Goal: Information Seeking & Learning: Learn about a topic

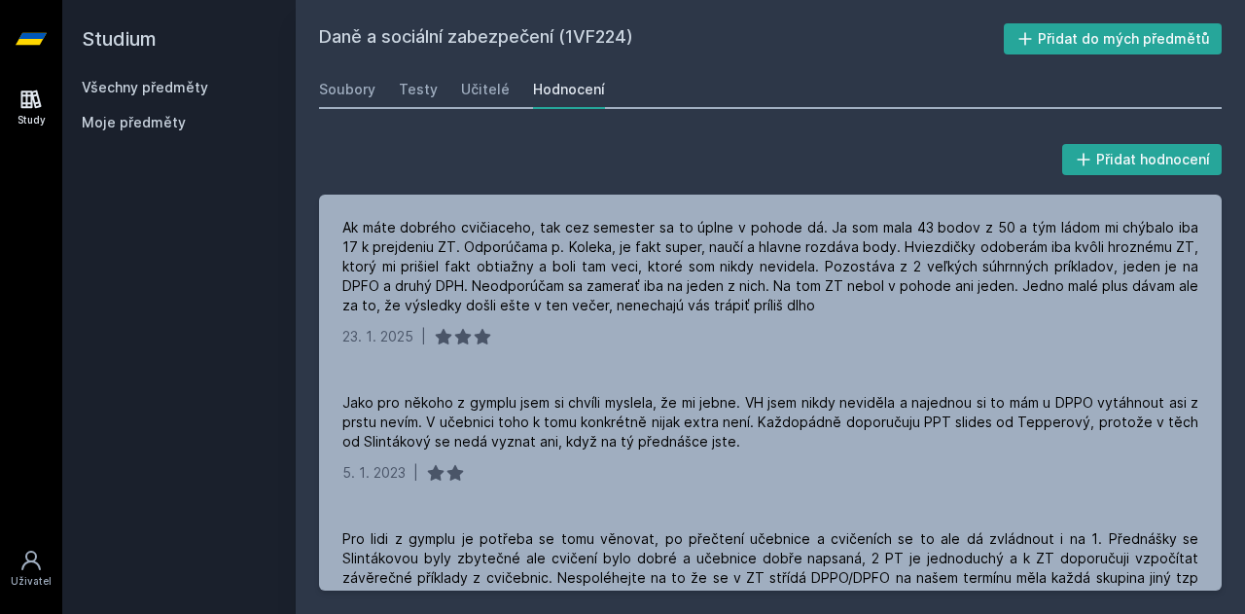
scroll to position [1947, 0]
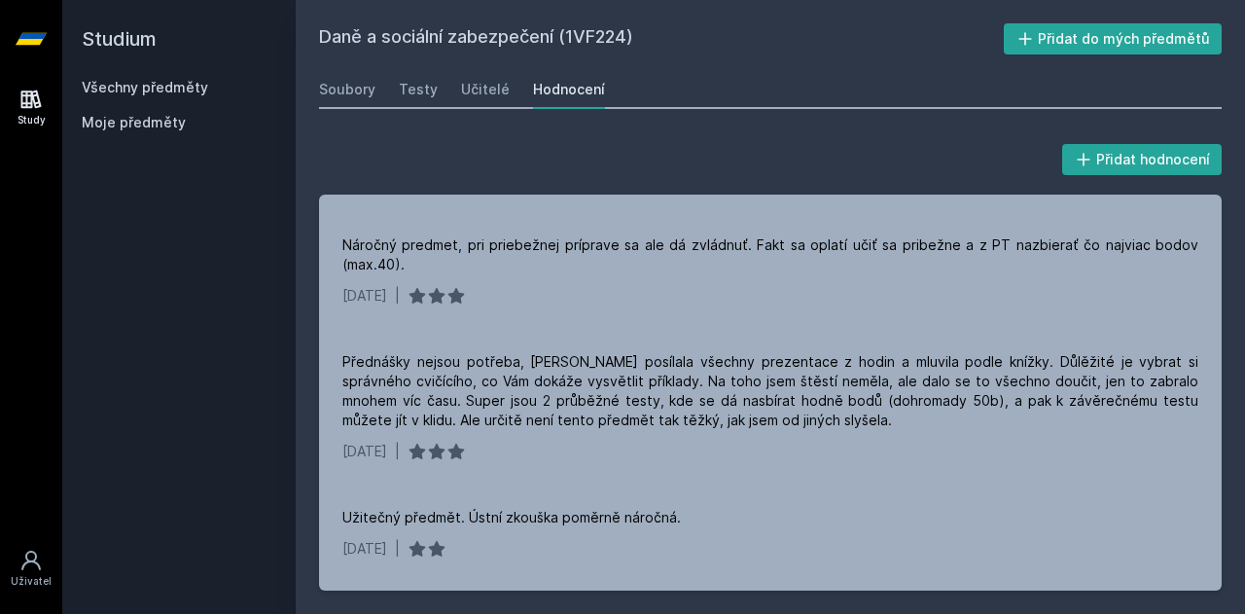
click at [39, 99] on icon at bounding box center [31, 99] width 20 height 18
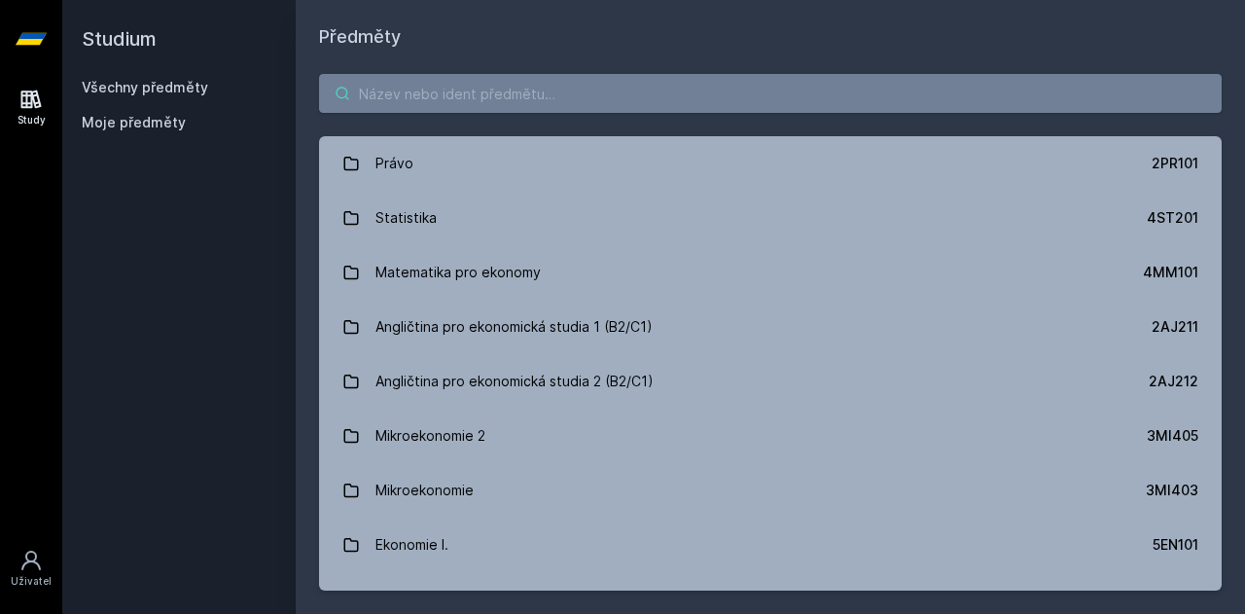
click at [528, 86] on input "search" at bounding box center [770, 93] width 903 height 39
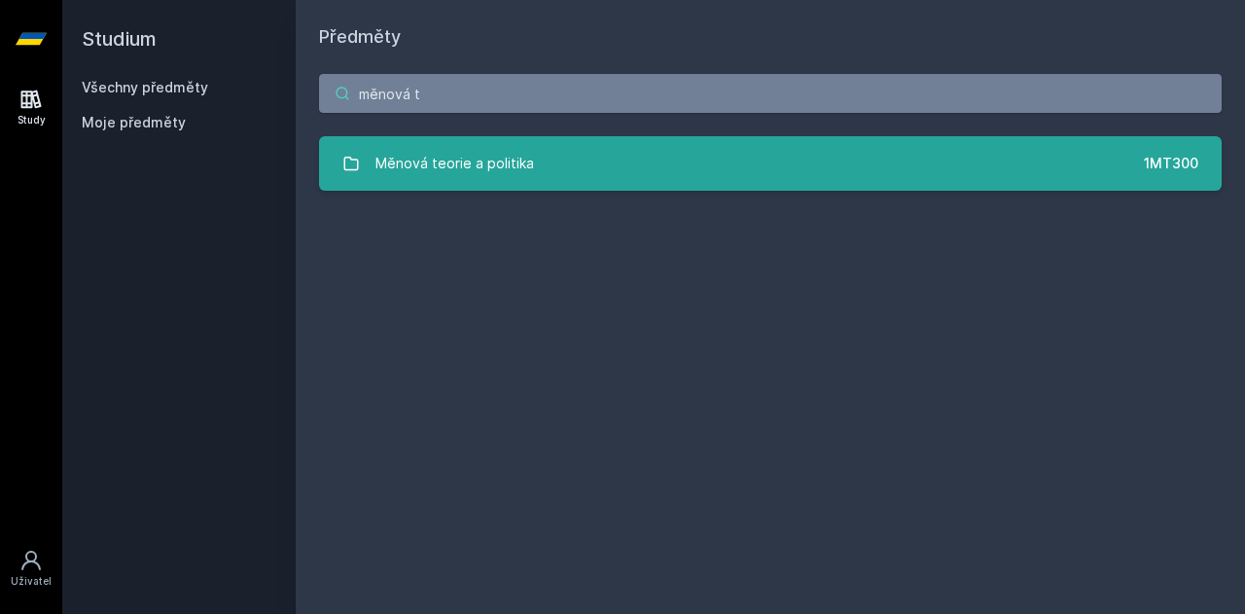
type input "měnová t"
click at [551, 174] on link "Měnová teorie a politika 1MT300" at bounding box center [770, 163] width 903 height 54
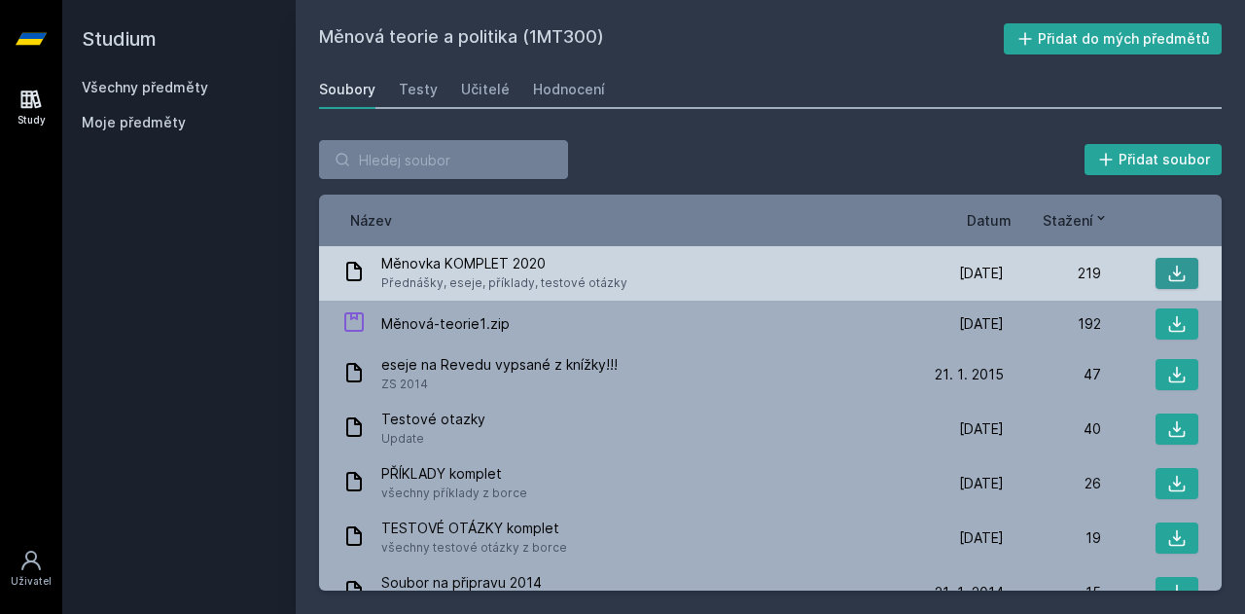
click at [1167, 277] on icon at bounding box center [1176, 273] width 19 height 19
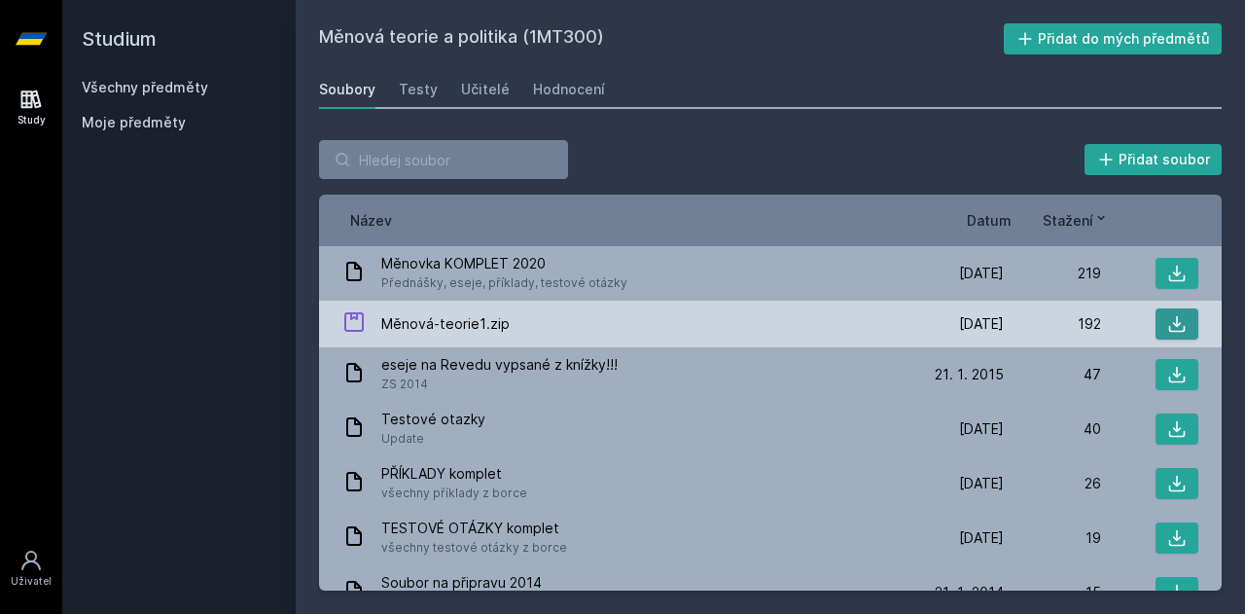
click at [1169, 316] on icon at bounding box center [1177, 324] width 17 height 17
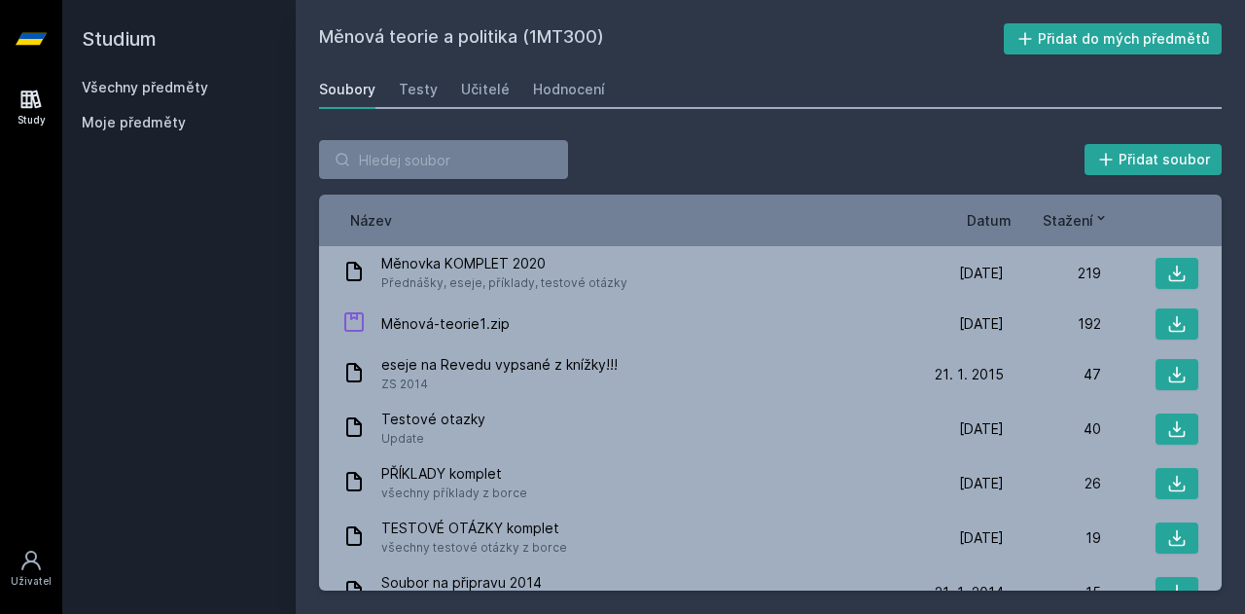
click at [24, 100] on icon at bounding box center [30, 99] width 23 height 23
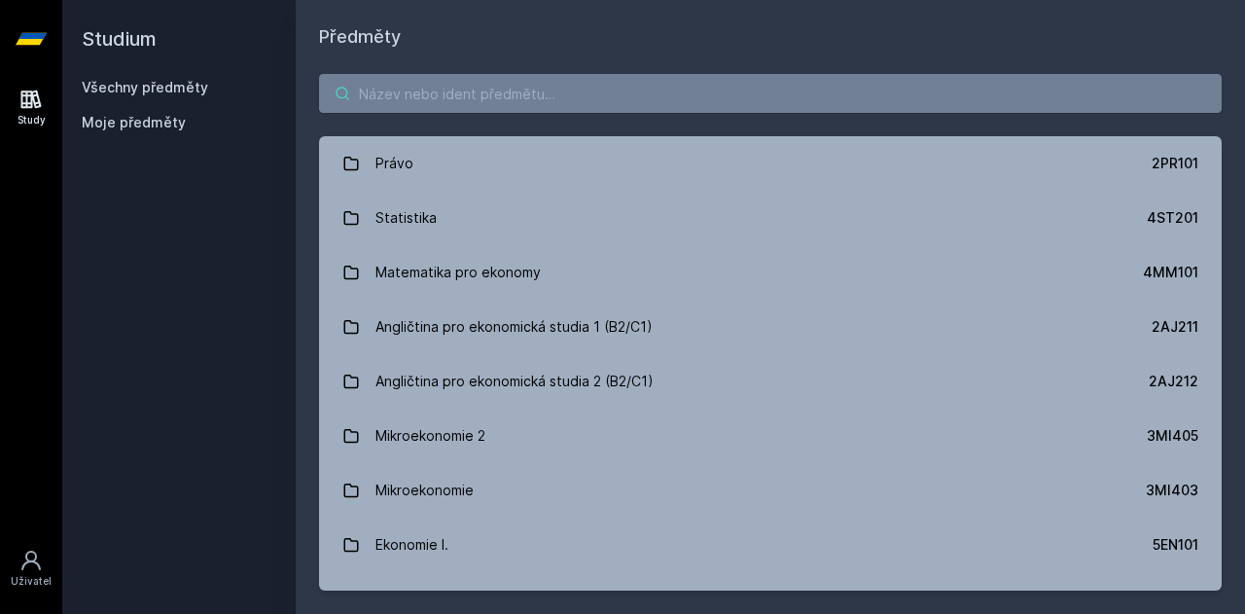
click at [515, 100] on input "search" at bounding box center [770, 93] width 903 height 39
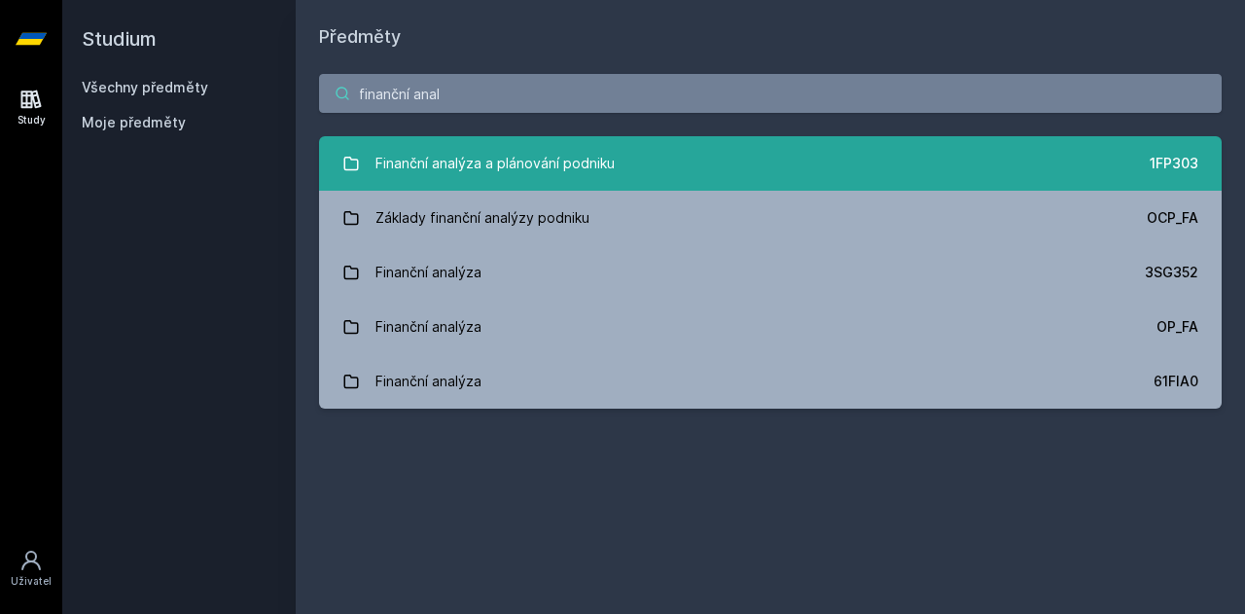
type input "finanční anal"
click at [537, 178] on div "Finanční analýza a plánování podniku" at bounding box center [494, 163] width 239 height 39
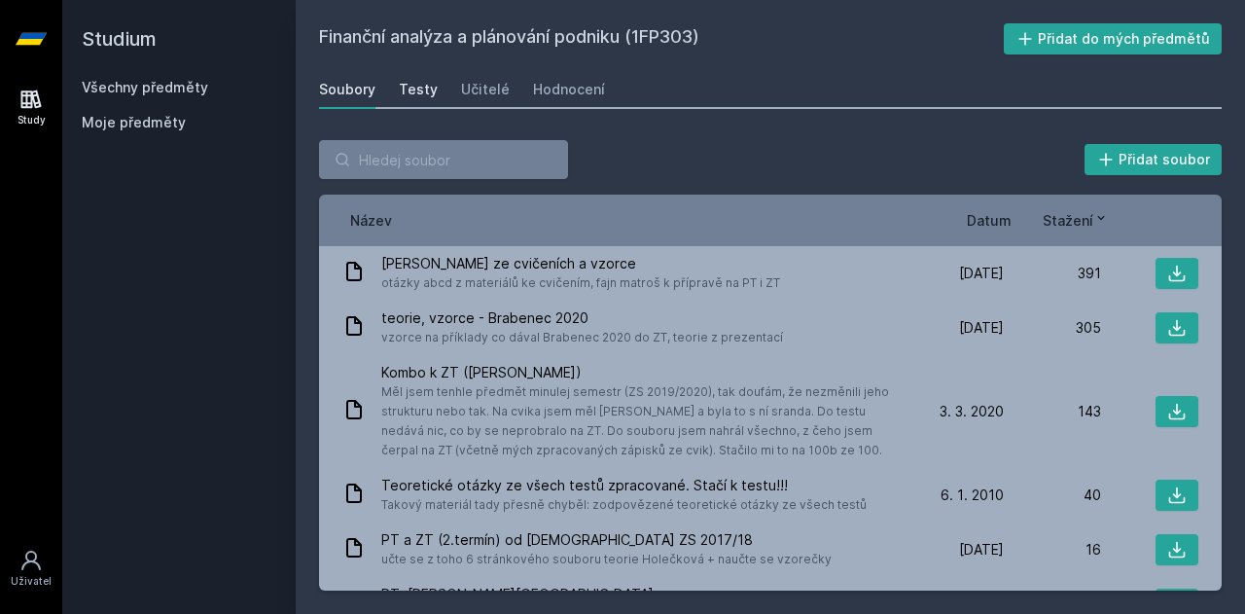
click at [410, 92] on div "Testy" at bounding box center [418, 89] width 39 height 19
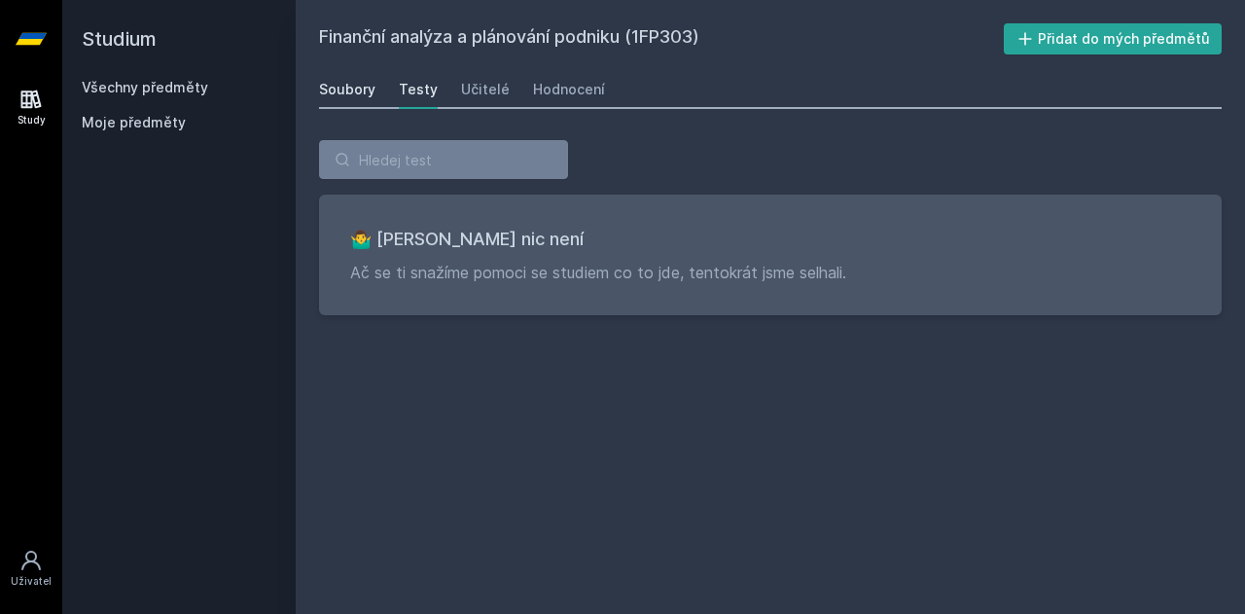
click at [350, 99] on link "Soubory" at bounding box center [347, 89] width 56 height 39
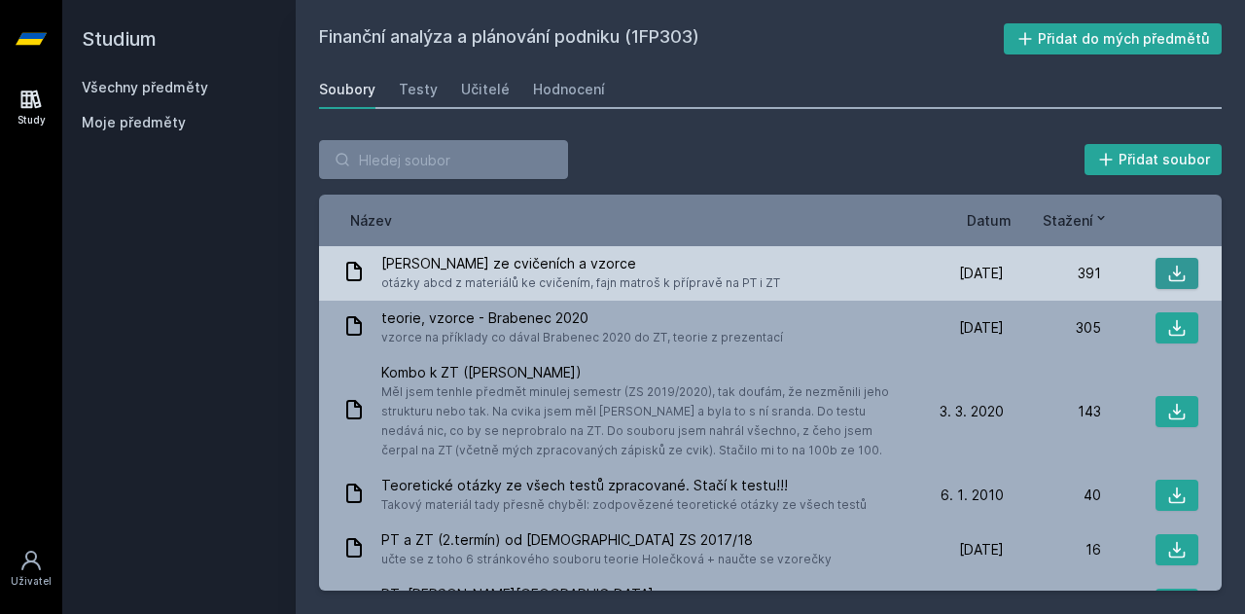
click at [1180, 268] on button at bounding box center [1177, 273] width 43 height 31
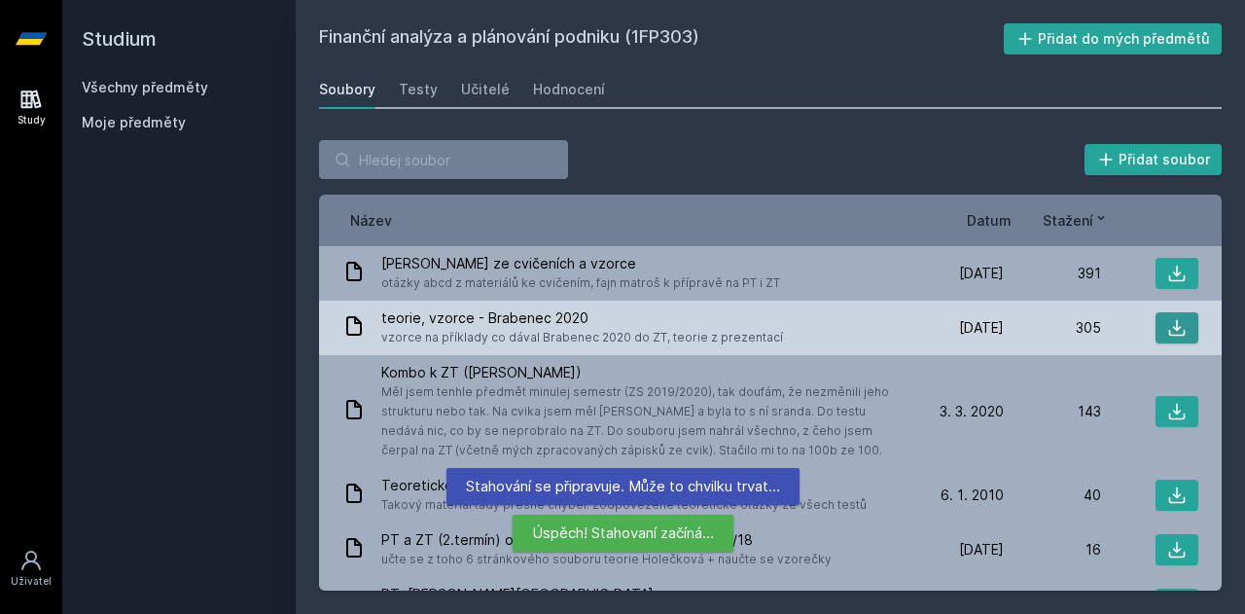
click at [1171, 326] on icon at bounding box center [1177, 328] width 17 height 17
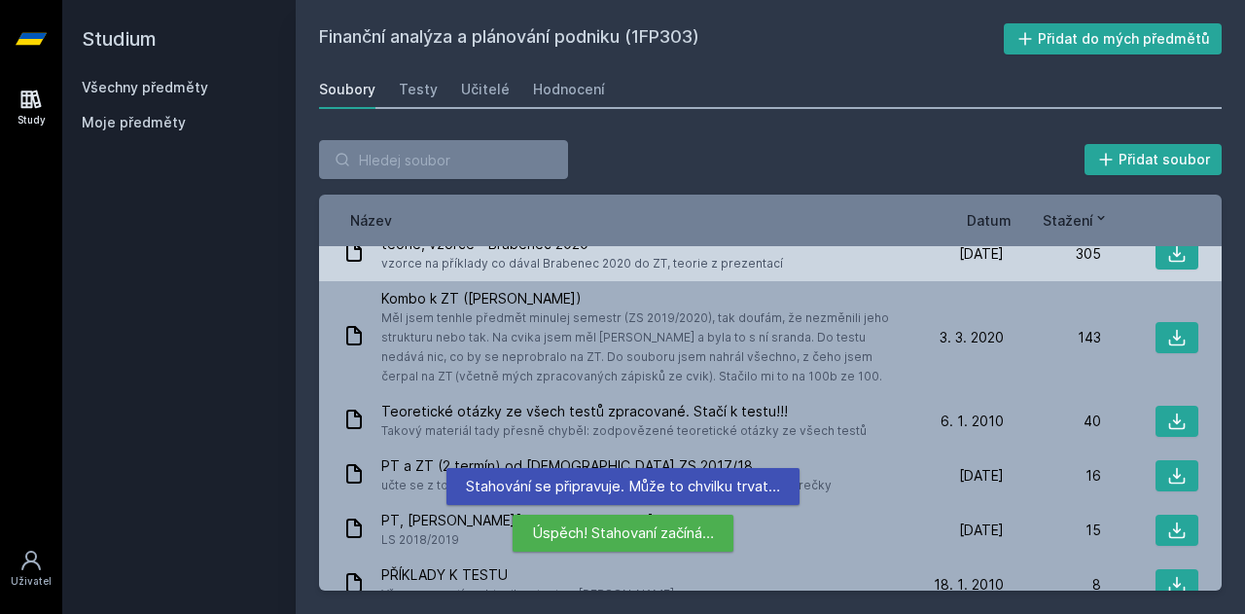
scroll to position [82, 0]
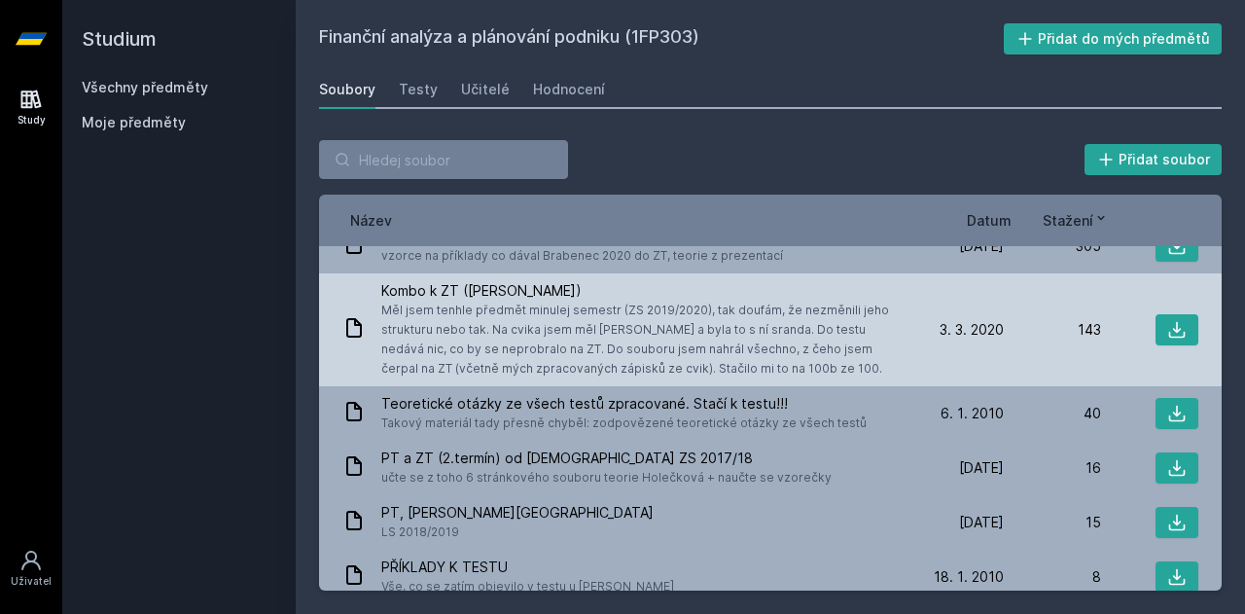
drag, startPoint x: 818, startPoint y: 345, endPoint x: 889, endPoint y: 374, distance: 76.4
click at [889, 374] on div "Kombo k ZT ([PERSON_NAME]) Měl jsem tenhle předmět minulej semestr (ZS 2019/202…" at bounding box center [624, 329] width 564 height 97
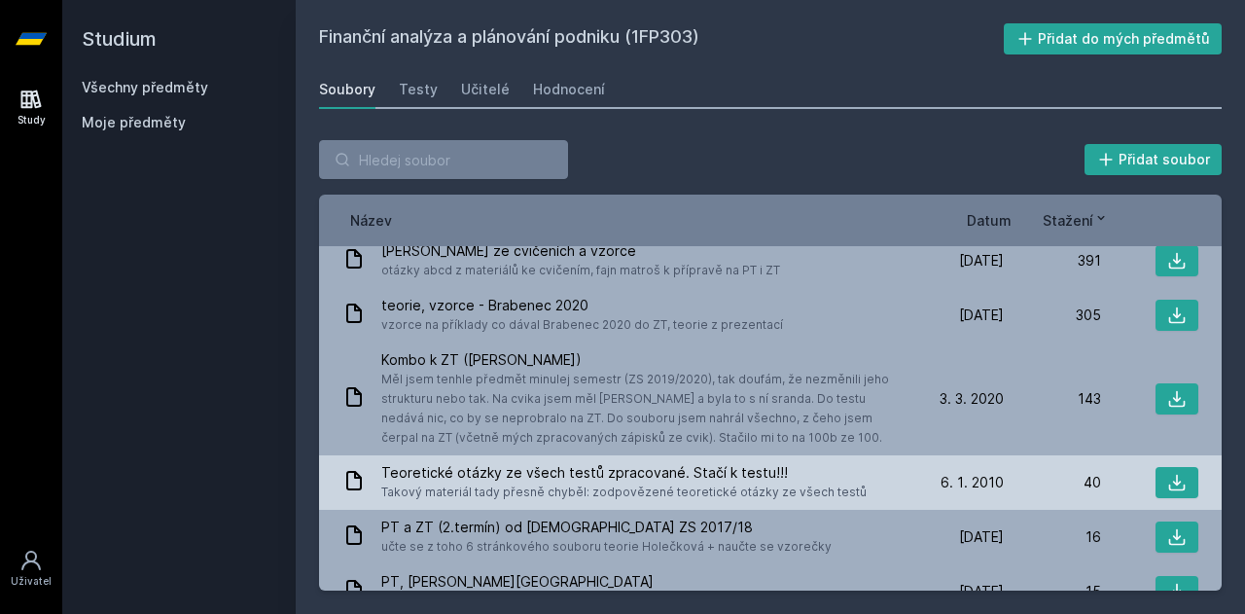
scroll to position [15, 0]
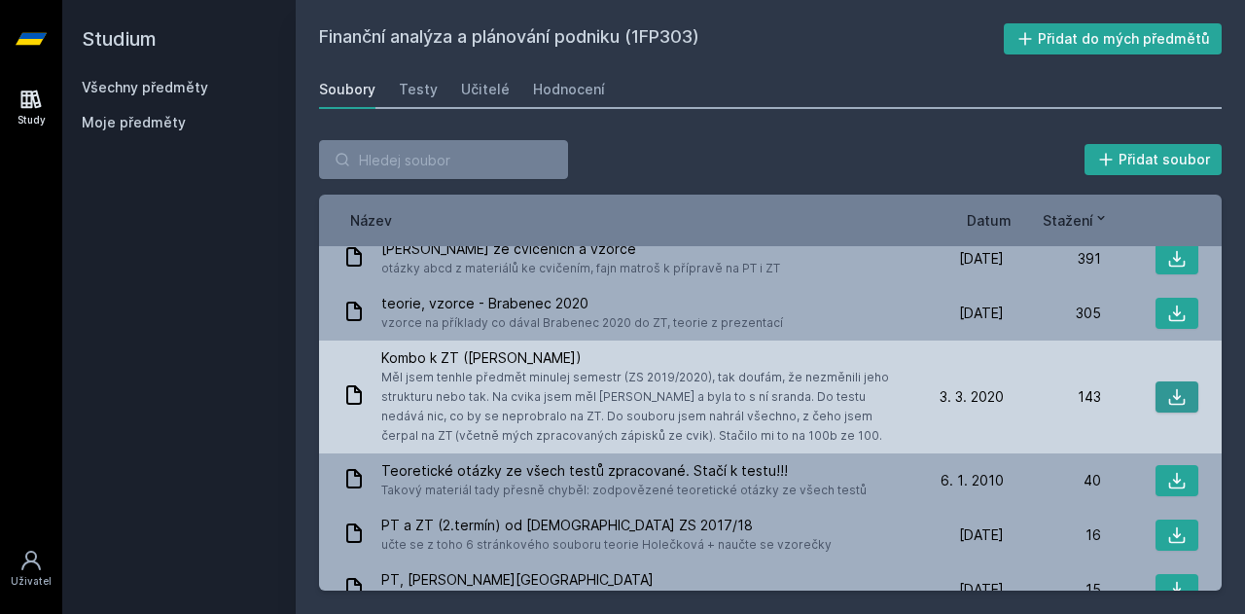
click at [1167, 396] on icon at bounding box center [1176, 396] width 19 height 19
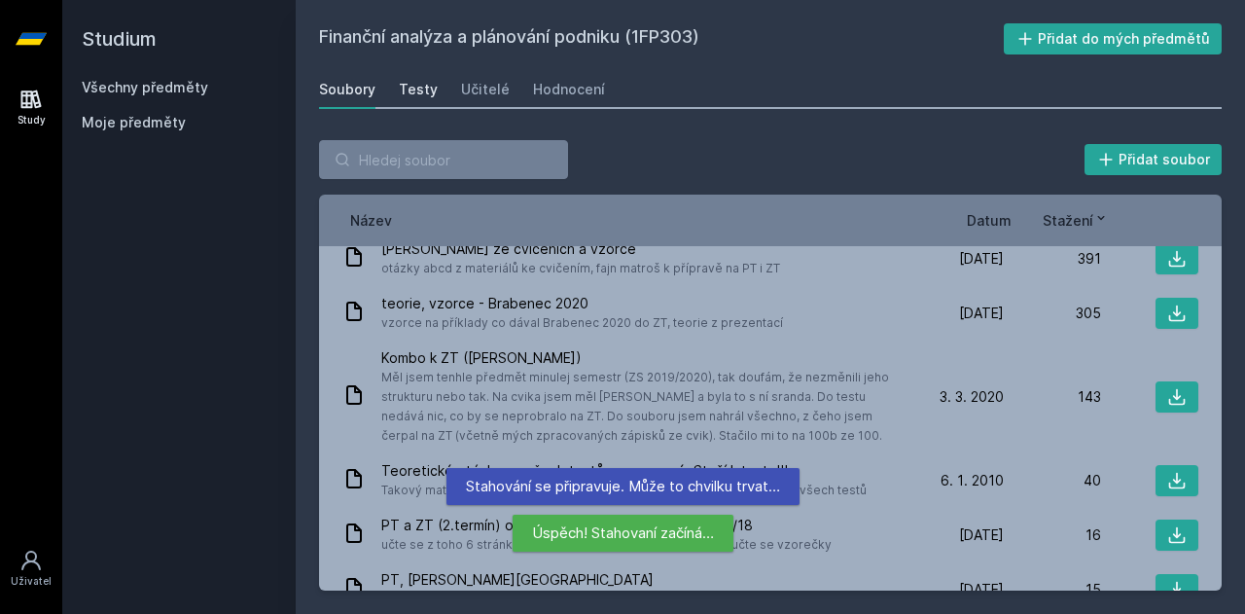
click at [415, 92] on div "Testy" at bounding box center [418, 89] width 39 height 19
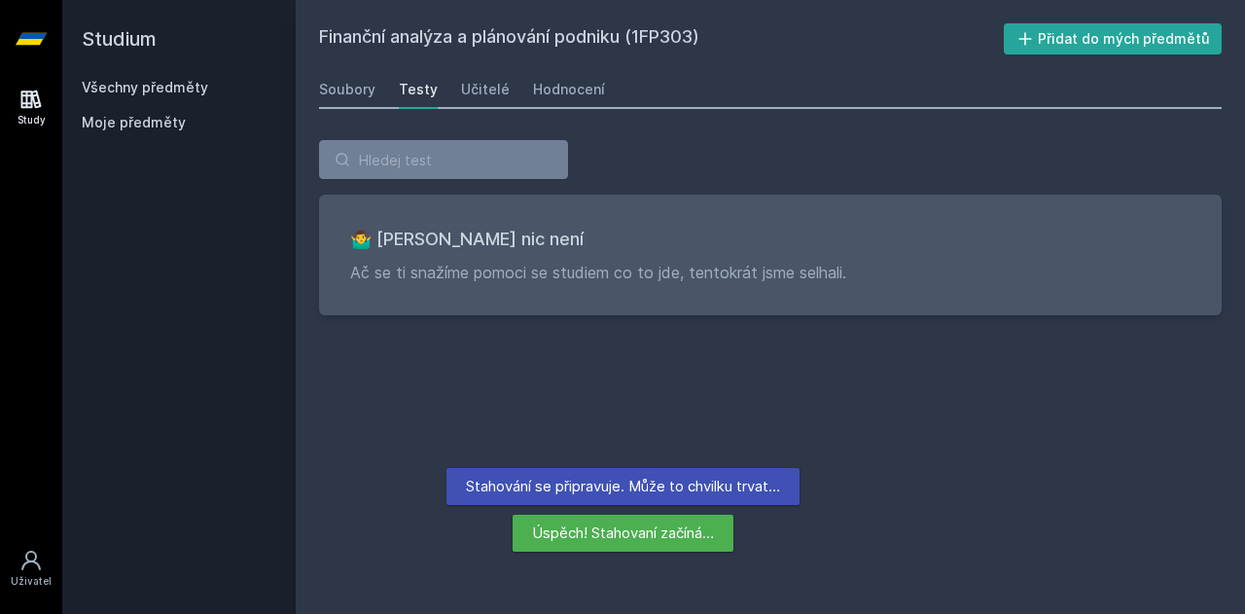
click at [1, 102] on div "Study [GEOGRAPHIC_DATA]" at bounding box center [31, 346] width 62 height 536
click at [27, 105] on icon at bounding box center [30, 99] width 23 height 23
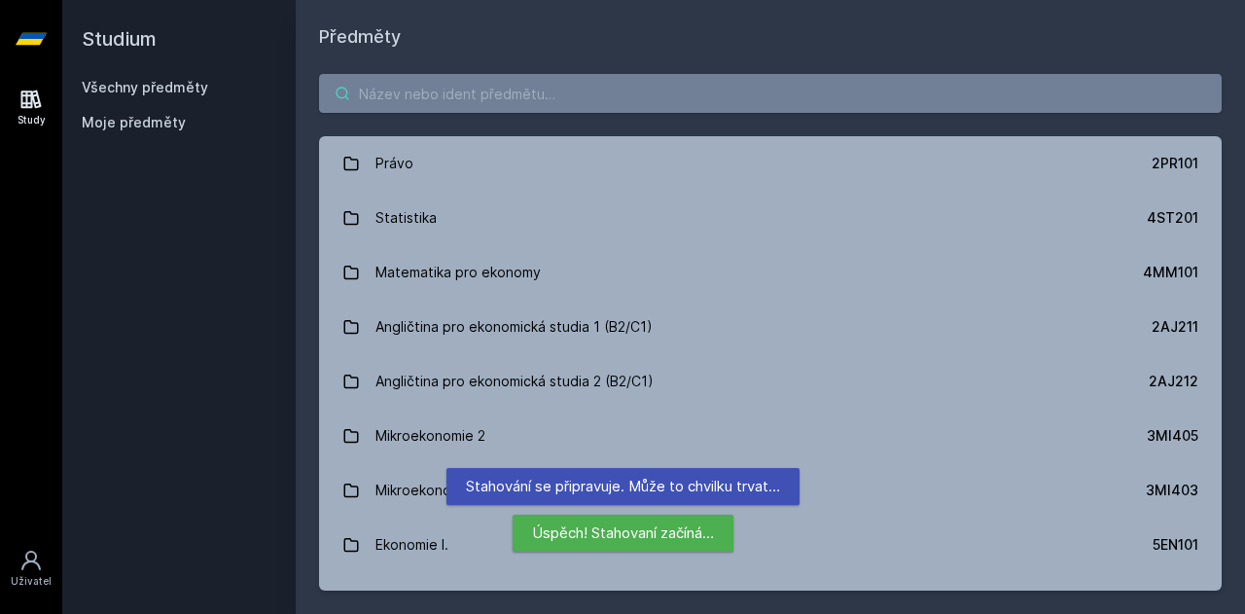
click at [446, 95] on input "search" at bounding box center [770, 93] width 903 height 39
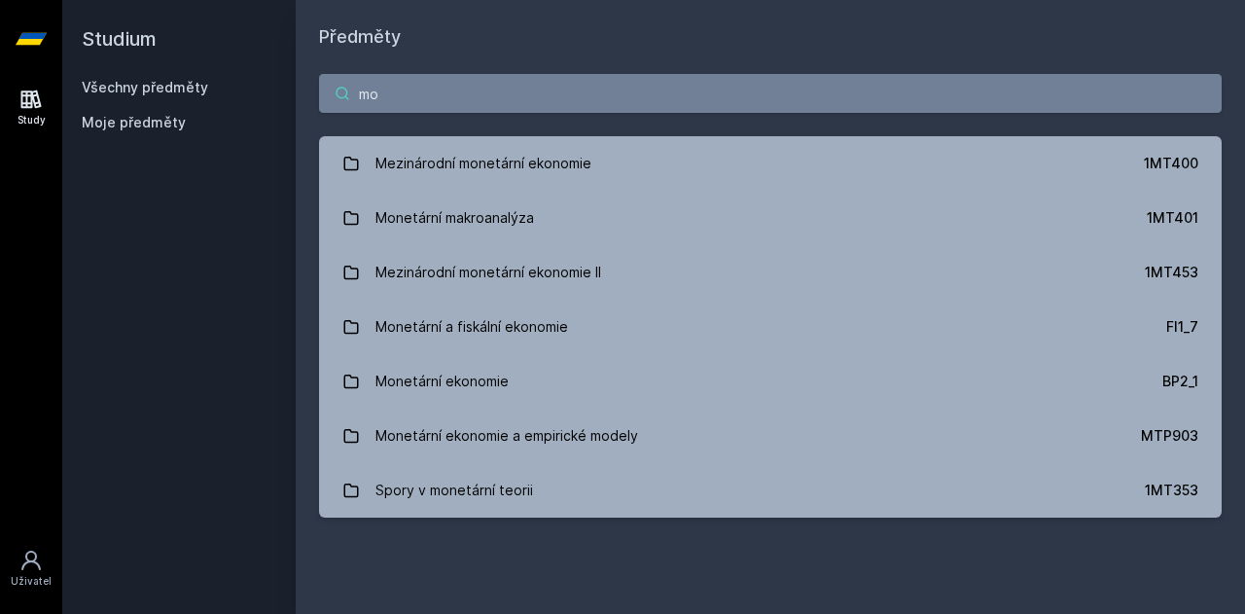
type input "m"
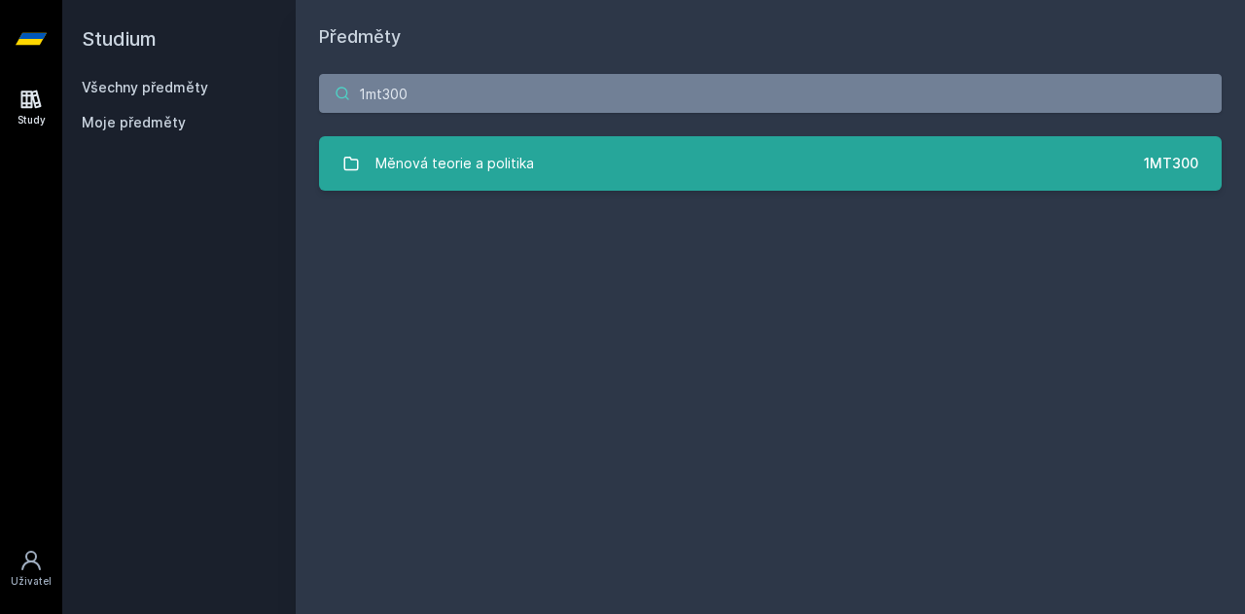
type input "1mt300"
click at [453, 172] on div "Měnová teorie a politika" at bounding box center [454, 163] width 159 height 39
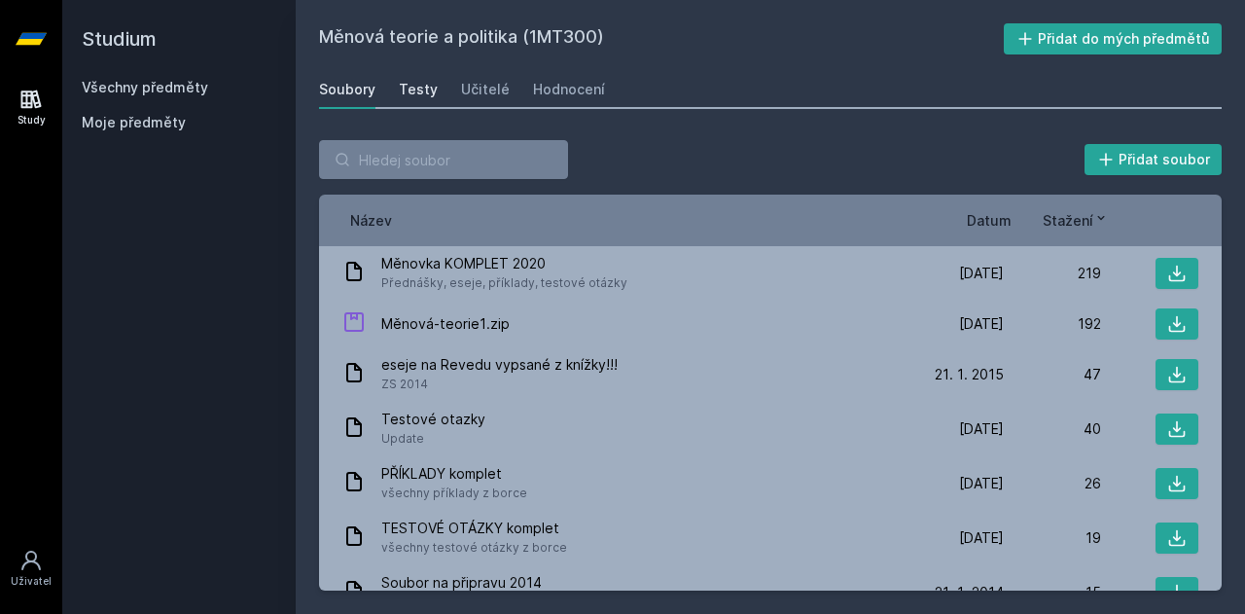
click at [414, 98] on div "Testy" at bounding box center [418, 89] width 39 height 19
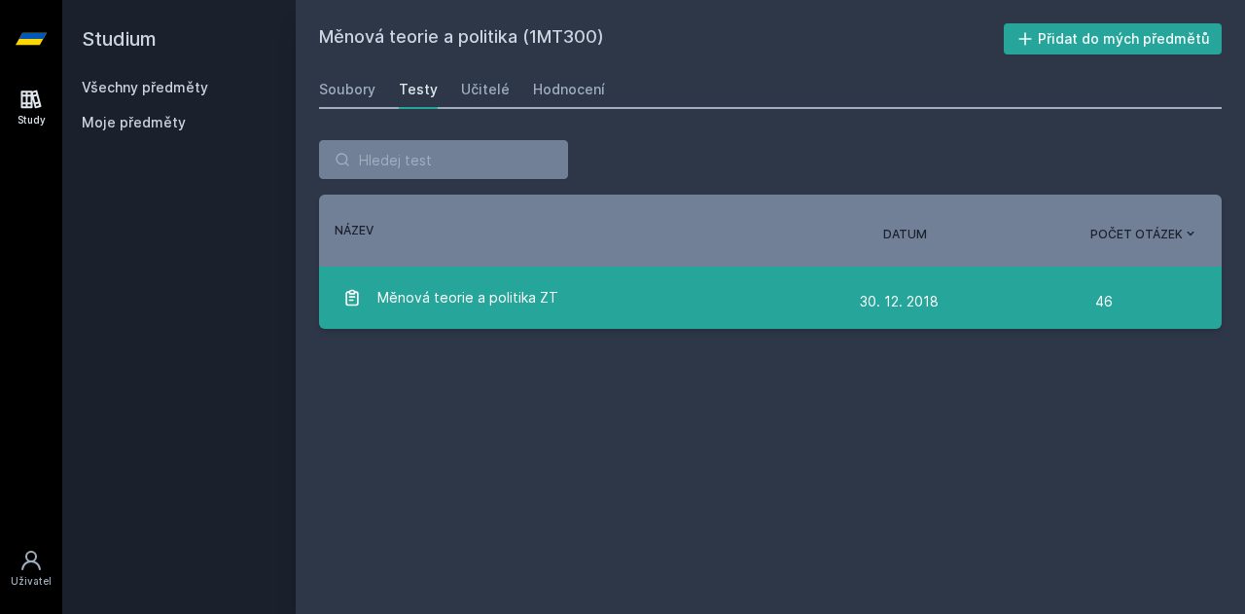
click at [608, 289] on div "Měnová teorie a politika ZT" at bounding box center [600, 297] width 517 height 39
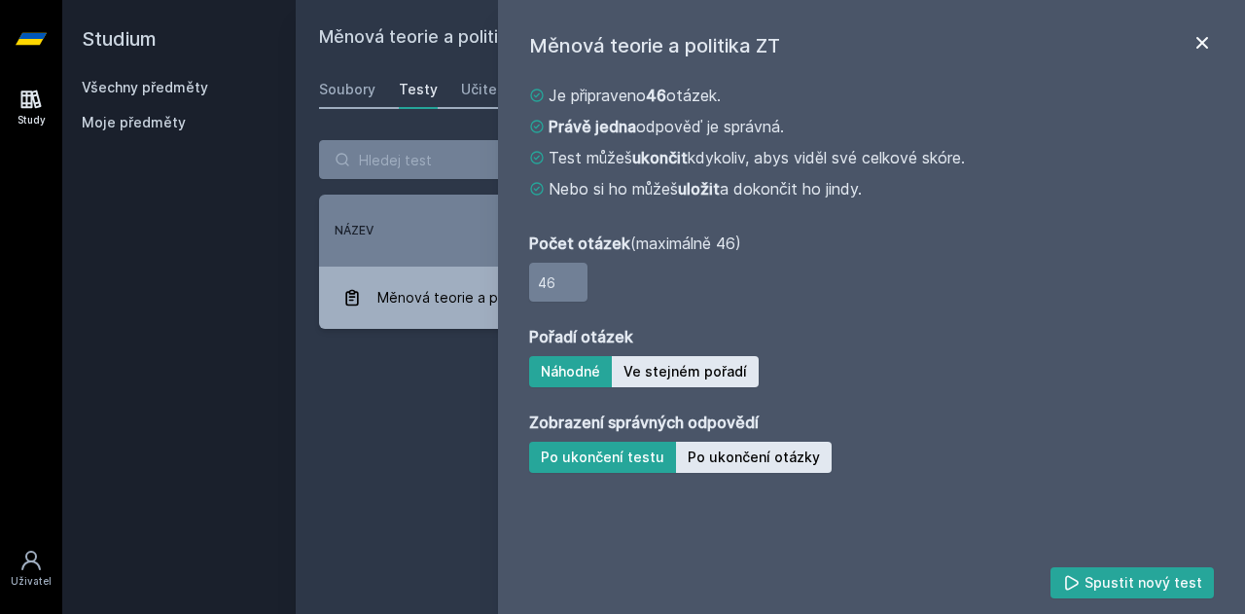
click at [1202, 41] on icon at bounding box center [1202, 42] width 23 height 23
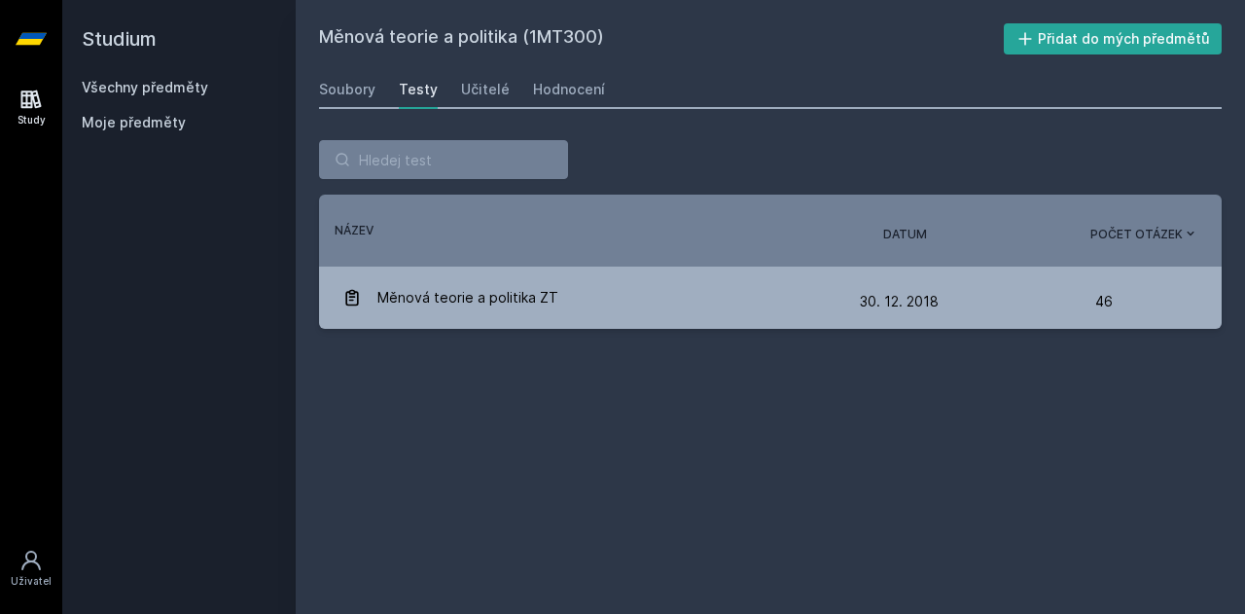
click at [31, 95] on icon at bounding box center [31, 99] width 20 height 18
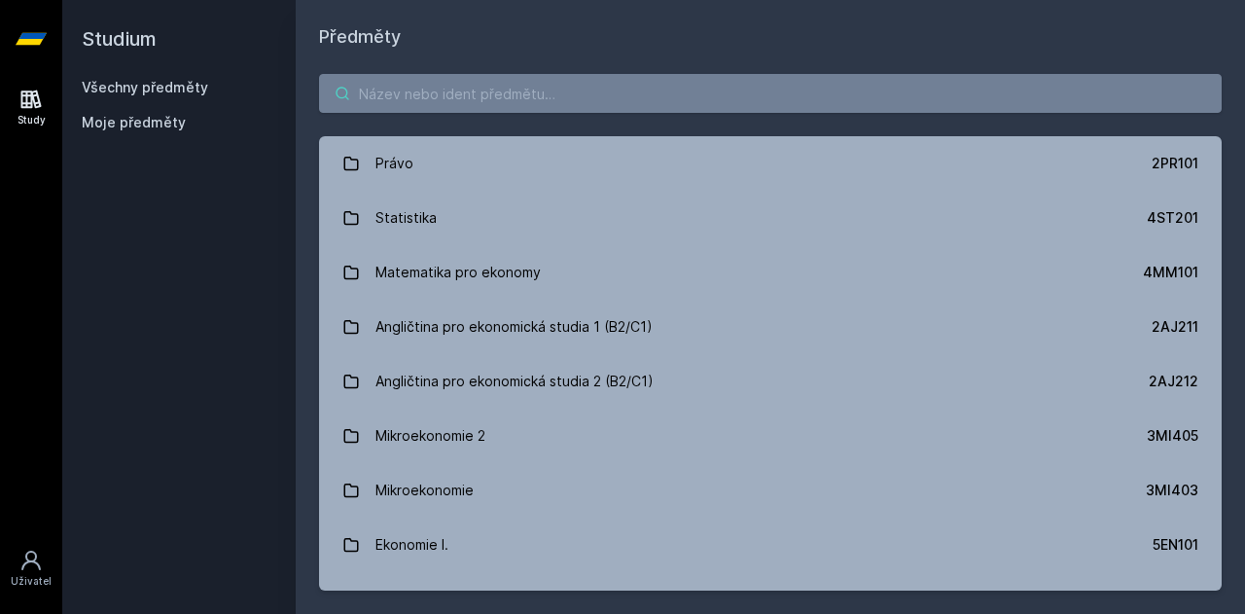
click at [424, 76] on input "search" at bounding box center [770, 93] width 903 height 39
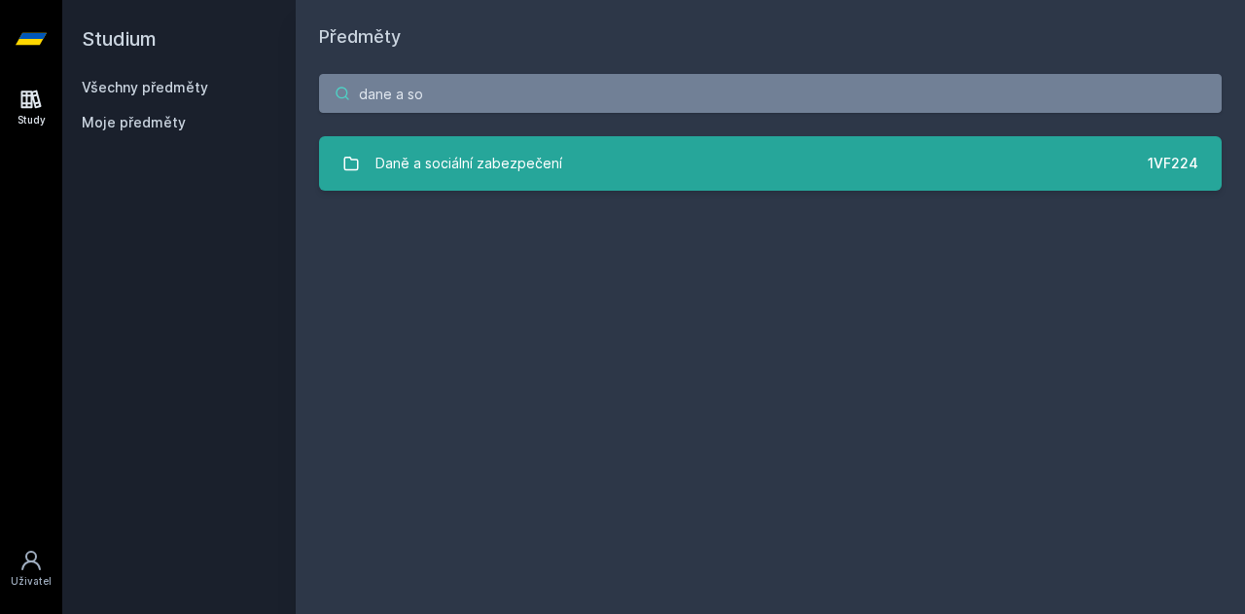
type input "dane a so"
click at [494, 182] on div "Daně a sociální zabezpečení" at bounding box center [468, 163] width 187 height 39
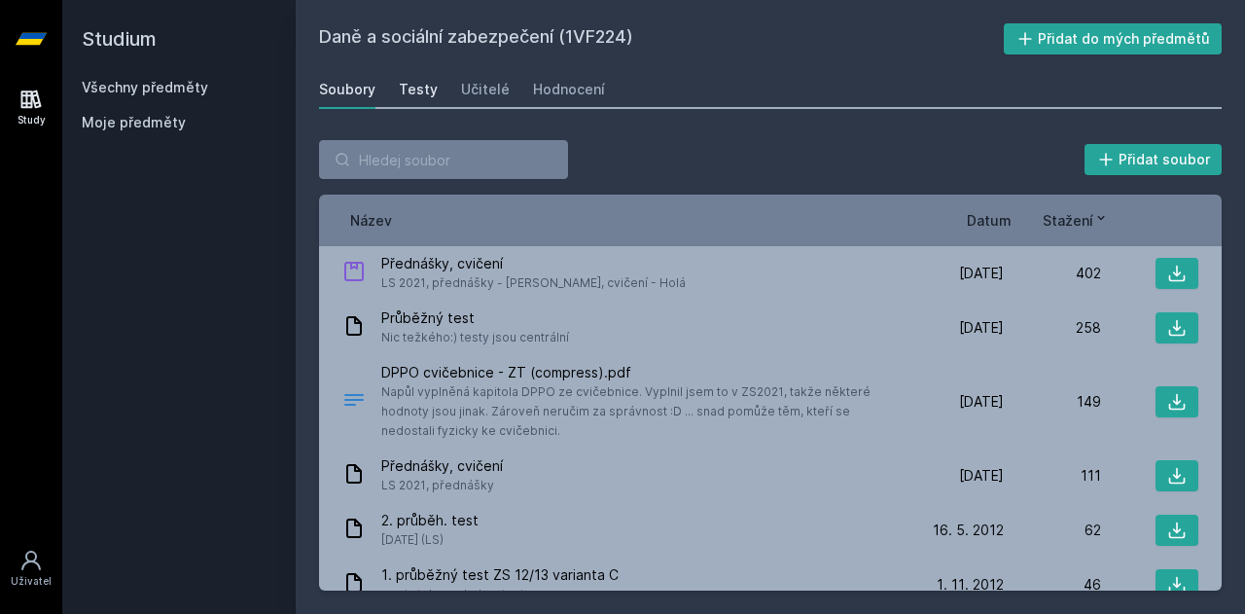
click at [421, 86] on div "Testy" at bounding box center [418, 89] width 39 height 19
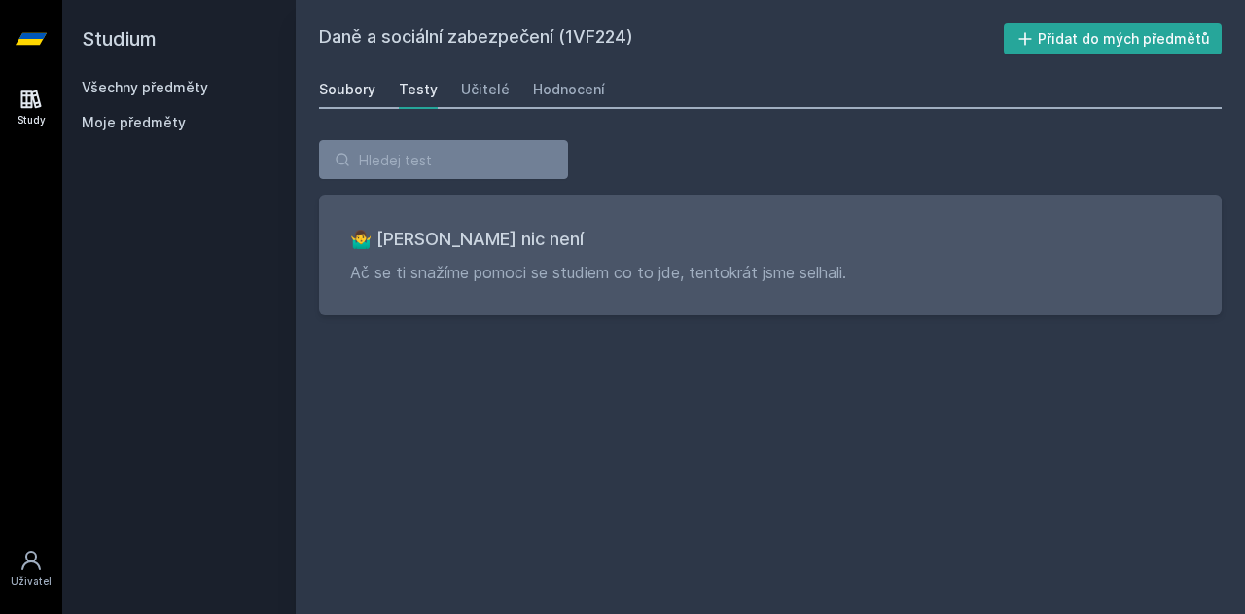
click at [340, 90] on div "Soubory" at bounding box center [347, 89] width 56 height 19
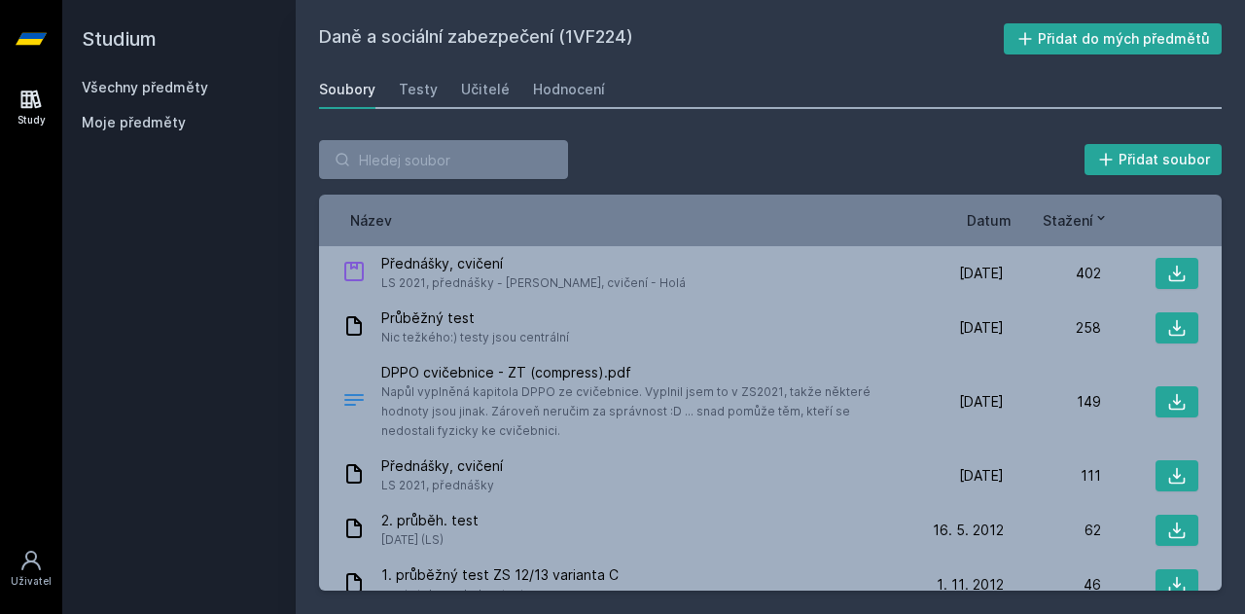
click at [72, 102] on div "Studium Všechny předměty Moje předměty" at bounding box center [178, 307] width 233 height 614
click at [14, 104] on link "Study" at bounding box center [31, 107] width 54 height 59
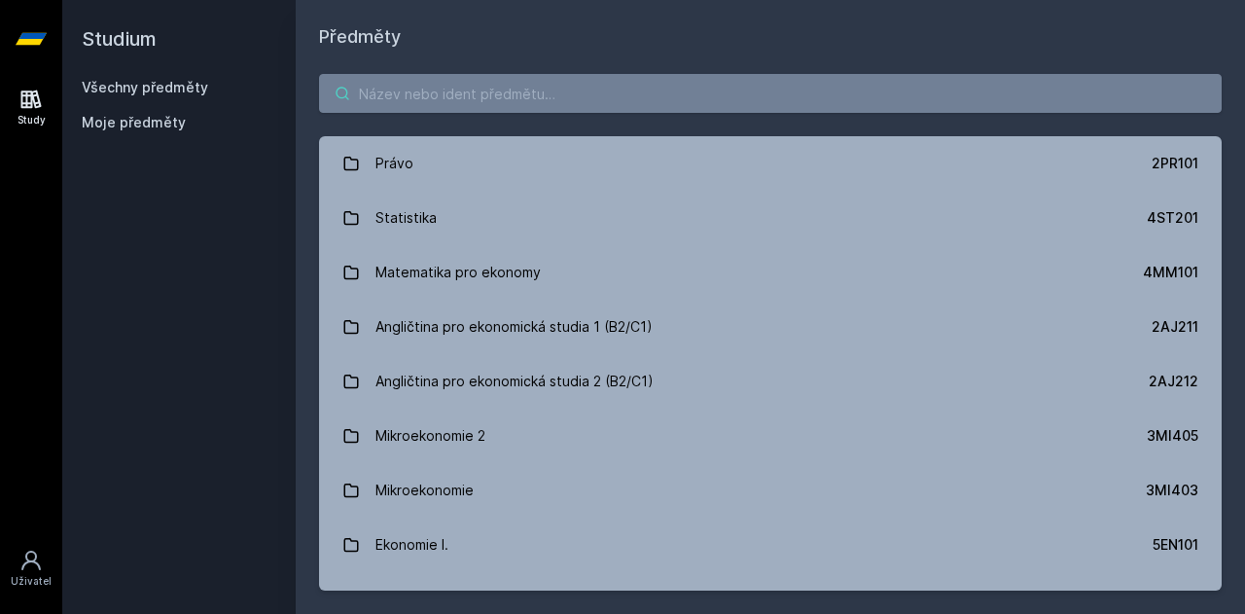
click at [396, 81] on input "search" at bounding box center [770, 93] width 903 height 39
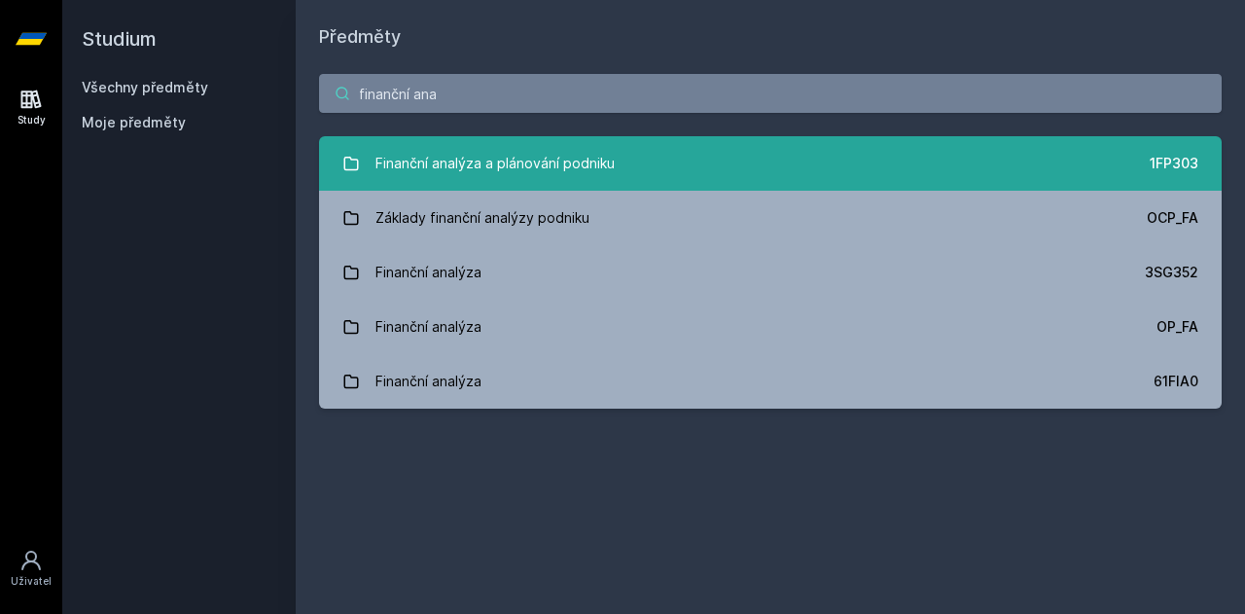
type input "finanční ana"
click at [479, 171] on div "Finanční analýza a plánování podniku" at bounding box center [494, 163] width 239 height 39
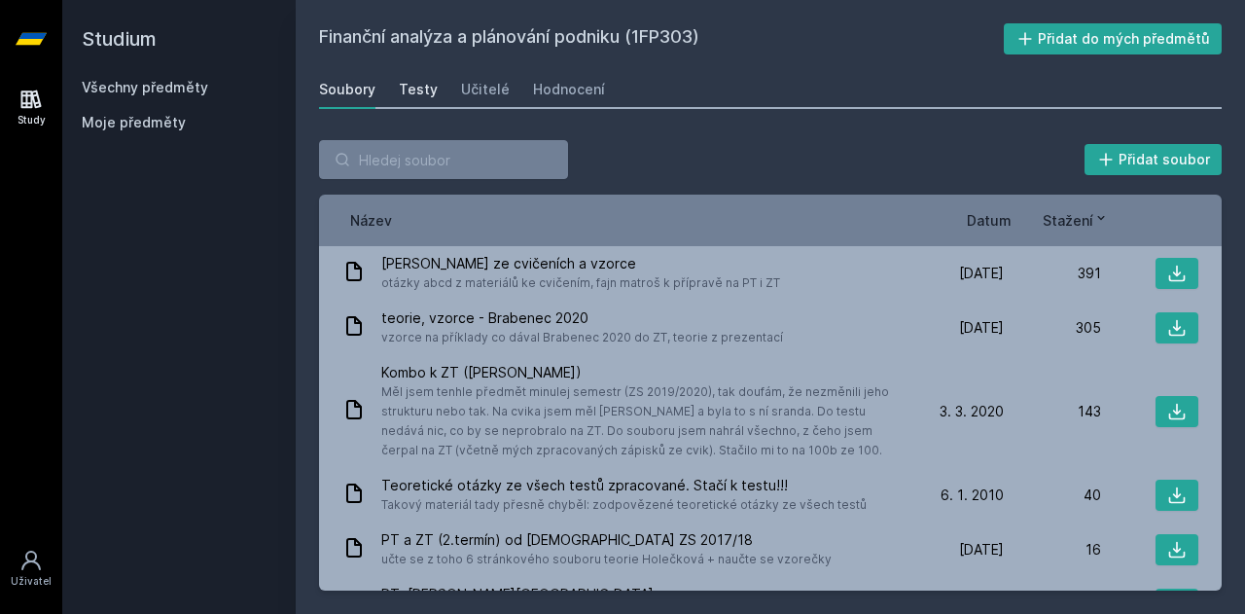
click at [432, 100] on link "Testy" at bounding box center [418, 89] width 39 height 39
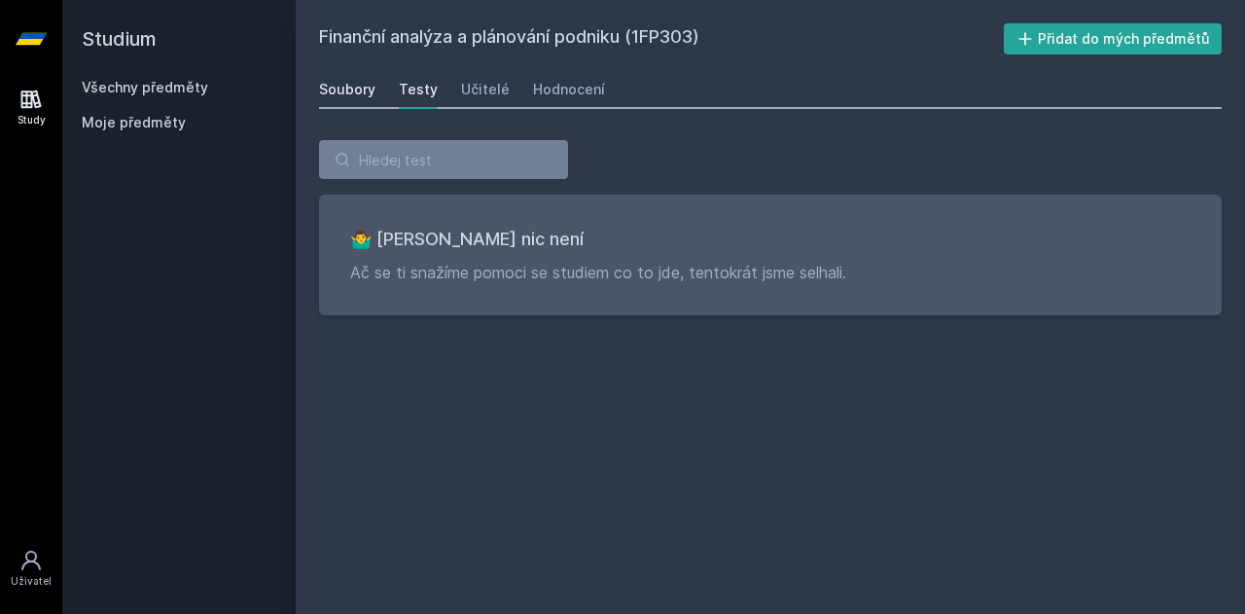
click at [341, 96] on div "Soubory" at bounding box center [347, 89] width 56 height 19
